Goal: Task Accomplishment & Management: Complete application form

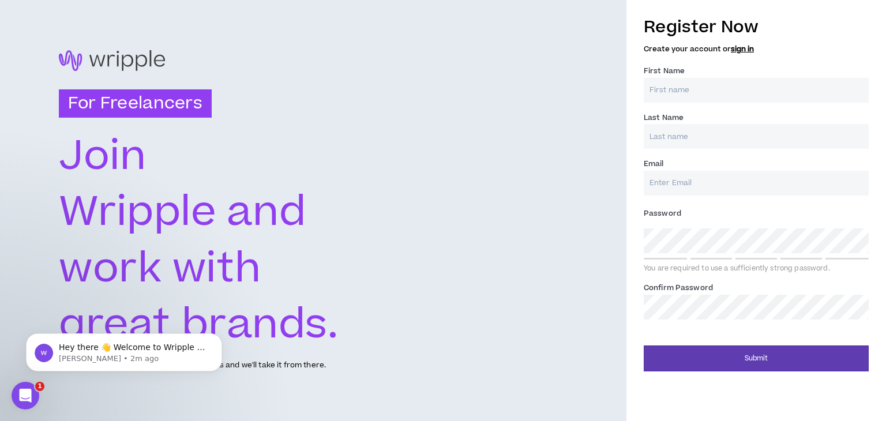
click at [725, 98] on input "First Name *" at bounding box center [756, 90] width 225 height 25
type input "Abhishek"
type input "J"
type input "[EMAIL_ADDRESS][DOMAIN_NAME]"
type input "J"
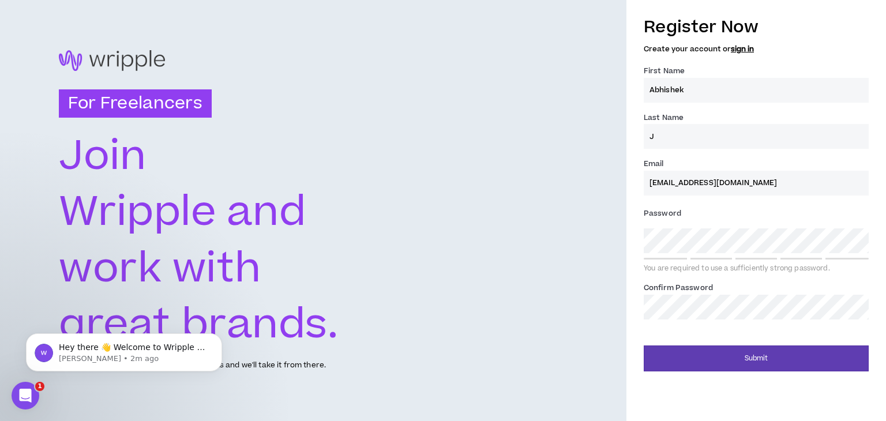
type input "[EMAIL_ADDRESS][DOMAIN_NAME]"
click at [695, 137] on input "J" at bounding box center [756, 136] width 225 height 25
type input "[PERSON_NAME]"
drag, startPoint x: 705, startPoint y: 178, endPoint x: 554, endPoint y: 200, distance: 152.2
click at [554, 200] on div "For Freelancers [PERSON_NAME] and work with great brands. Tell us about your ex…" at bounding box center [443, 210] width 886 height 421
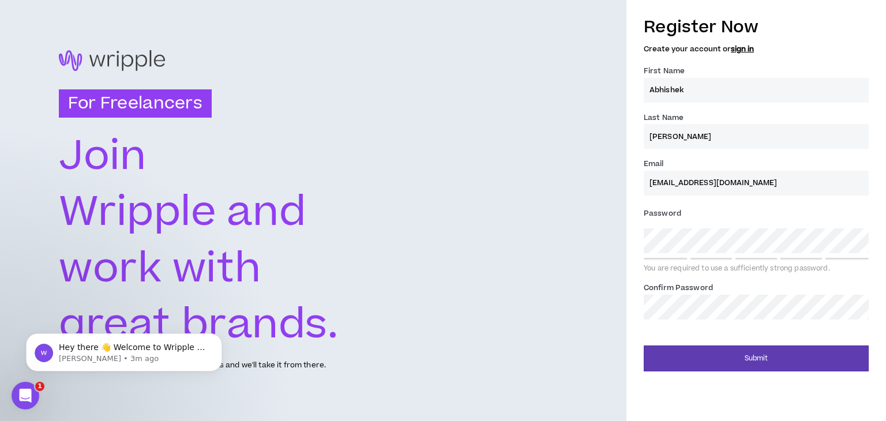
type input "[EMAIL_ADDRESS][DOMAIN_NAME]"
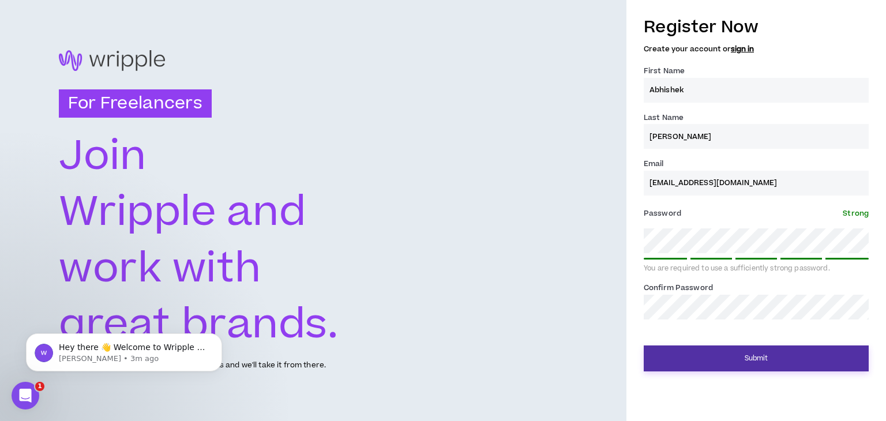
click at [736, 348] on button "Submit" at bounding box center [756, 359] width 225 height 26
